Goal: Information Seeking & Learning: Learn about a topic

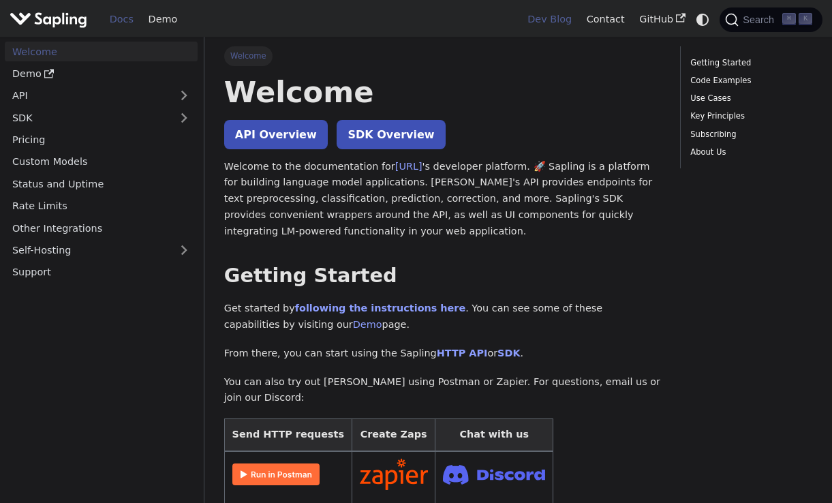
click at [568, 19] on link "Dev Blog" at bounding box center [549, 19] width 59 height 21
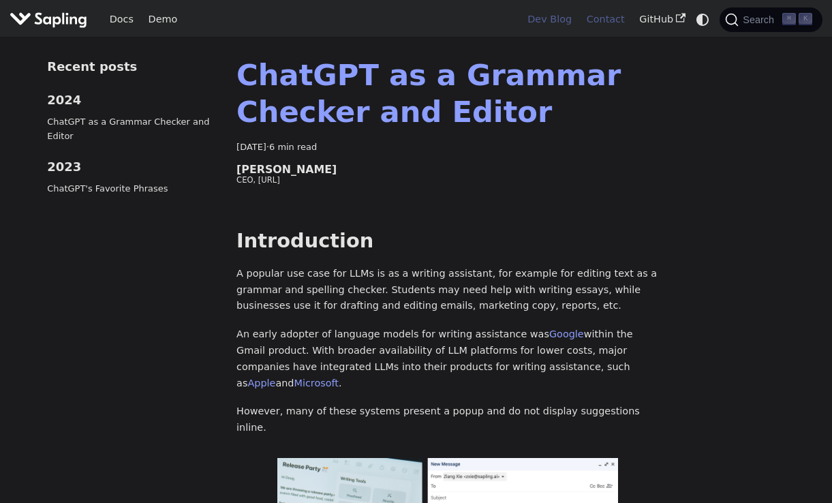
click at [591, 25] on link "Contact" at bounding box center [605, 19] width 53 height 21
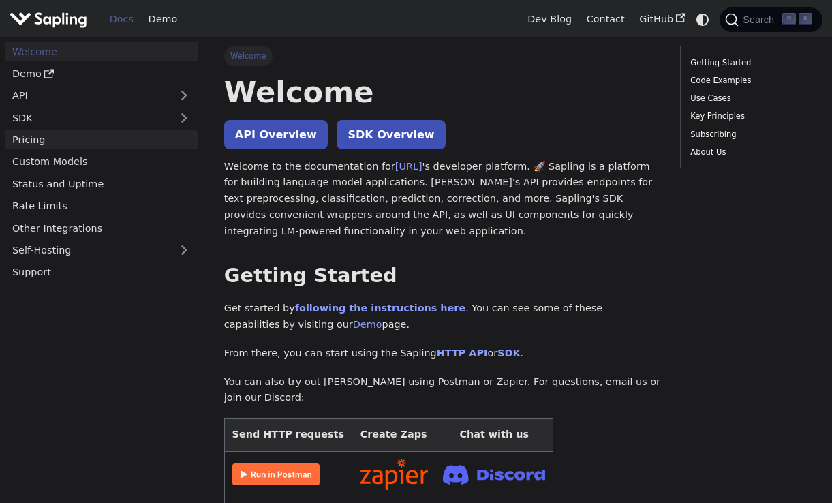
click at [40, 135] on link "Pricing" at bounding box center [101, 140] width 193 height 20
